Goal: Task Accomplishment & Management: Manage account settings

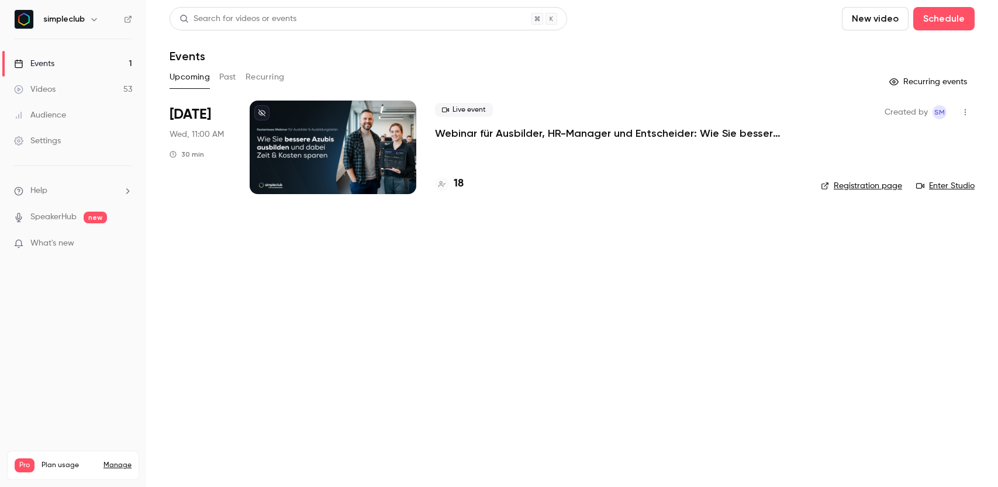
click at [481, 134] on p "Webinar für Ausbilder, HR-Manager und Entscheider: Wie Sie bessere Azubis ausbi…" at bounding box center [610, 133] width 351 height 14
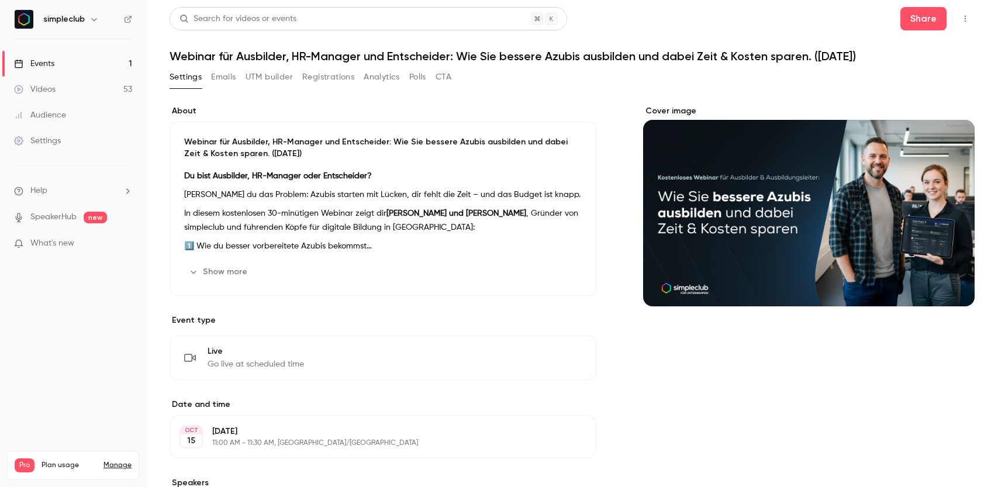
click at [216, 81] on button "Emails" at bounding box center [223, 77] width 25 height 19
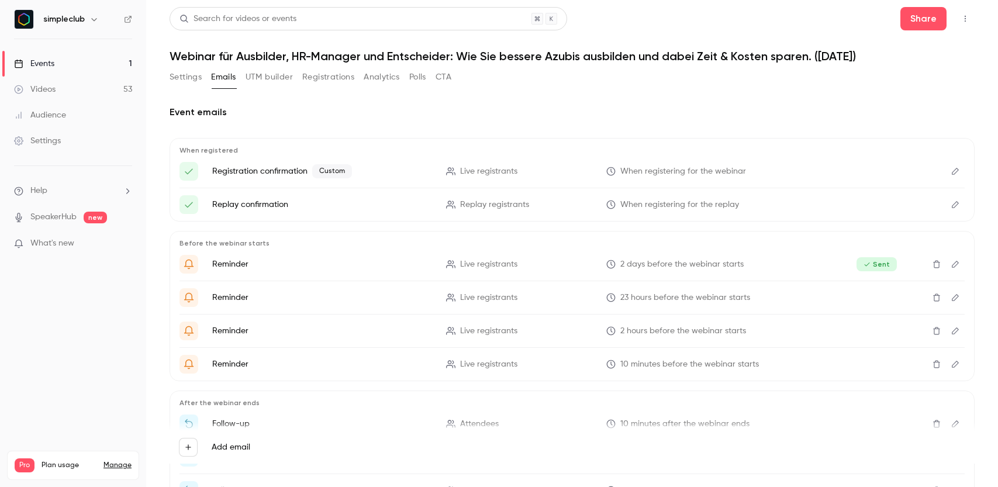
click at [330, 78] on button "Registrations" at bounding box center [328, 77] width 52 height 19
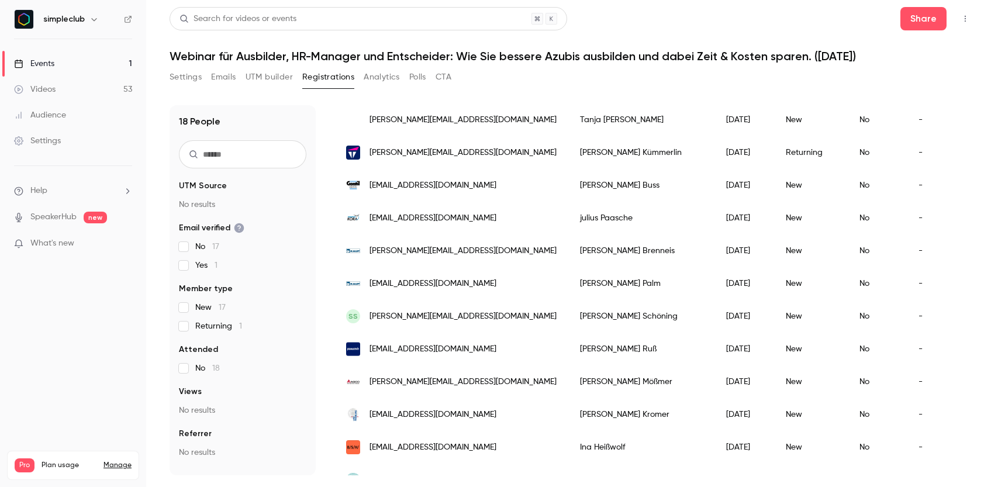
scroll to position [340, 0]
